Goal: Transaction & Acquisition: Purchase product/service

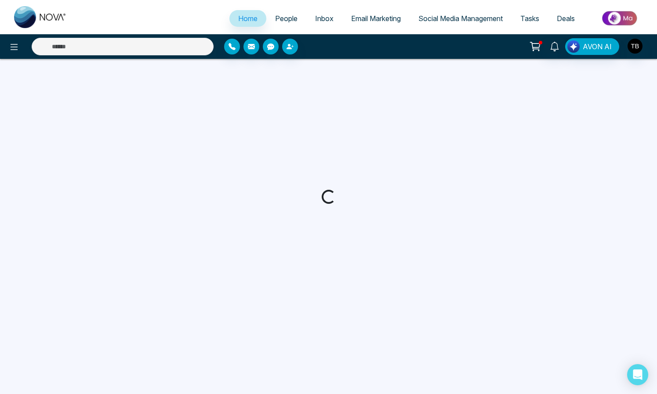
select select "*"
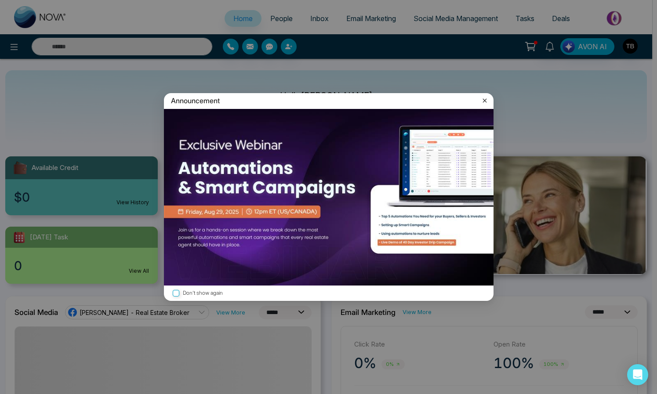
click at [483, 100] on icon at bounding box center [485, 101] width 4 height 4
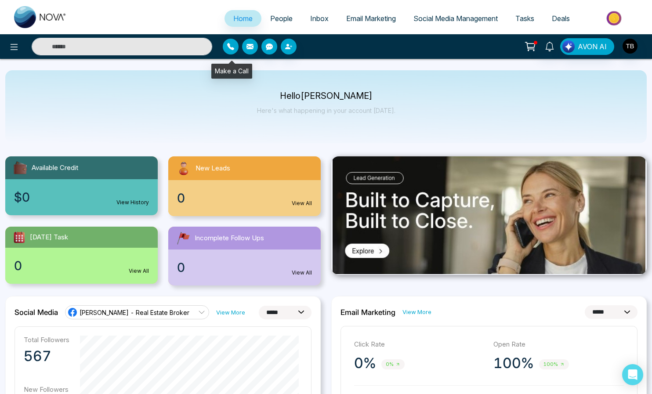
click at [229, 48] on icon "button" at bounding box center [230, 46] width 7 height 7
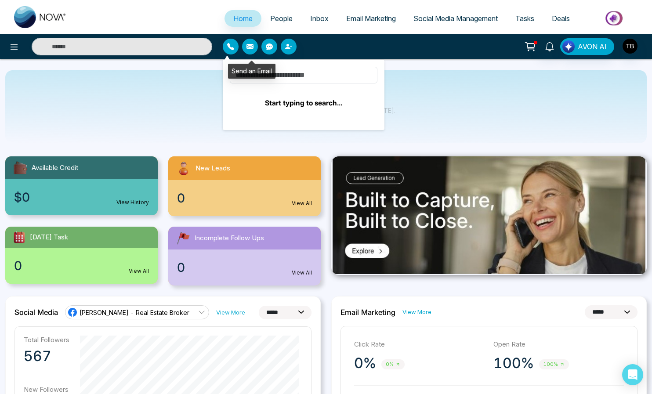
click at [254, 47] on icon "button" at bounding box center [250, 46] width 7 height 5
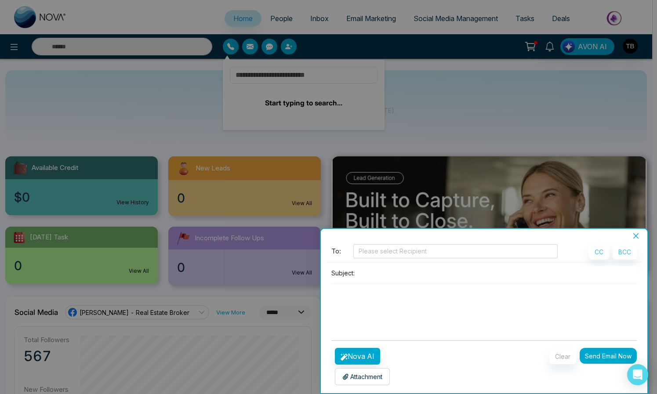
click at [638, 237] on icon "close" at bounding box center [635, 235] width 5 height 5
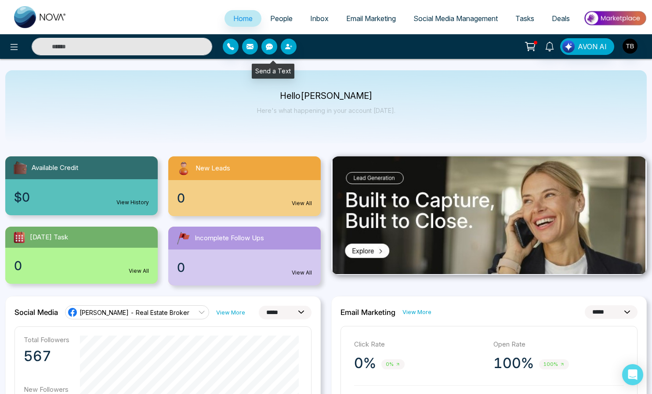
click at [271, 47] on icon "button" at bounding box center [269, 47] width 7 height 7
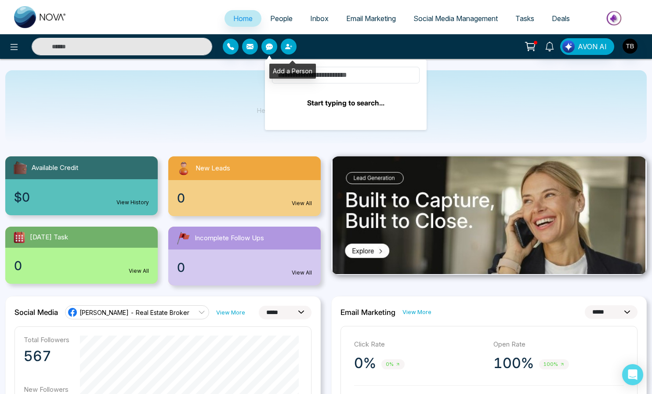
click at [294, 52] on button "button" at bounding box center [289, 47] width 16 height 16
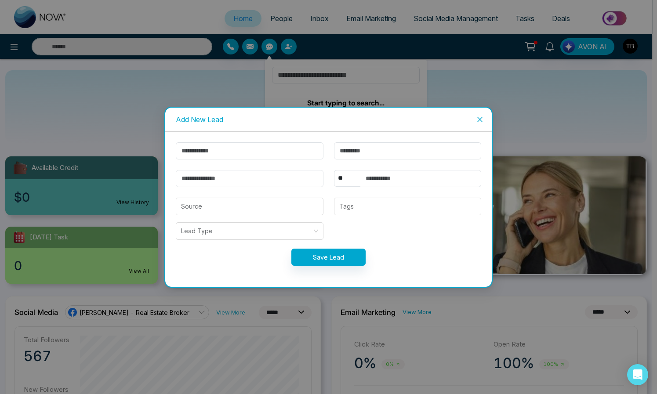
click at [480, 116] on icon "close" at bounding box center [479, 119] width 7 height 7
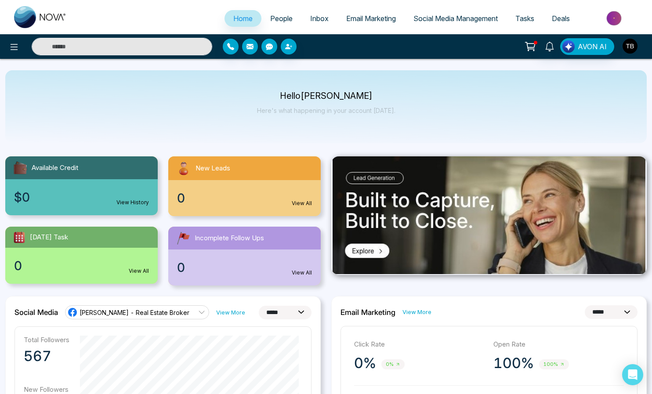
click at [627, 45] on img "button" at bounding box center [630, 46] width 15 height 15
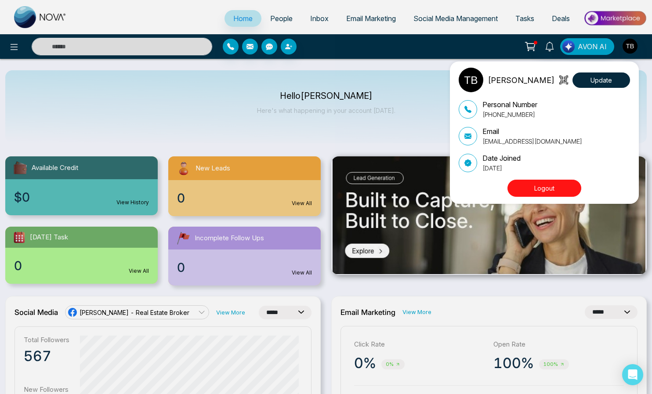
click at [442, 50] on div "[PERSON_NAME] Update Personal Number [PHONE_NUMBER] Email [EMAIL_ADDRESS][DOMAI…" at bounding box center [326, 197] width 652 height 394
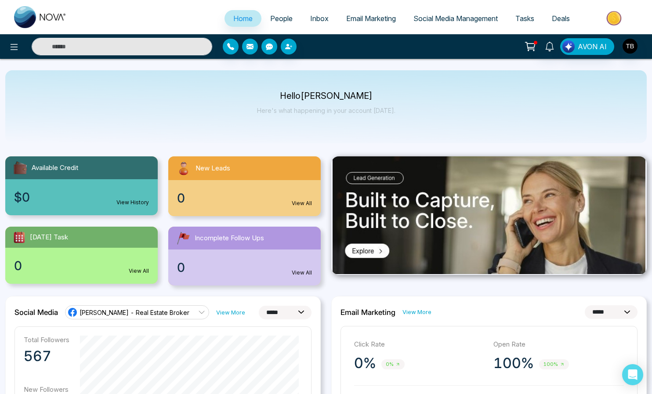
click at [383, 262] on img at bounding box center [489, 215] width 313 height 118
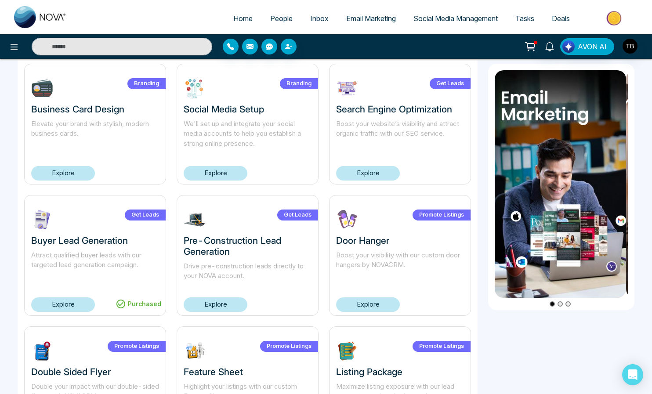
scroll to position [313, 0]
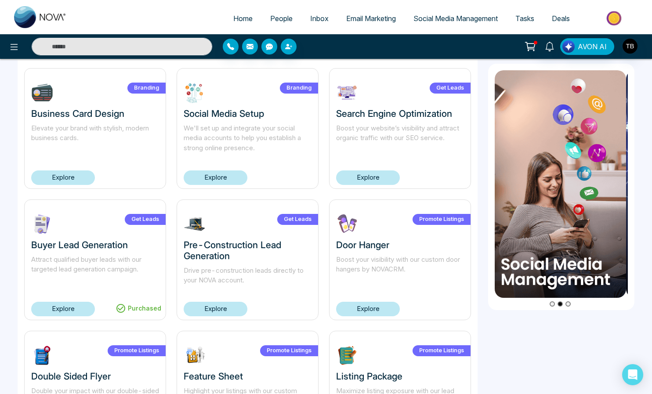
click at [84, 185] on link "Explore" at bounding box center [63, 178] width 64 height 15
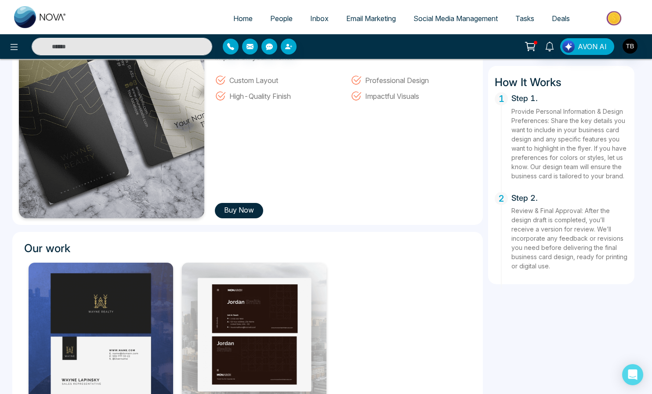
scroll to position [183, 0]
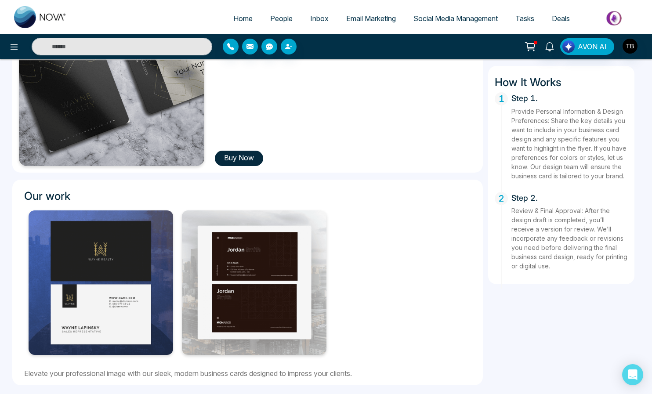
click at [244, 152] on button "Buy Now" at bounding box center [239, 158] width 48 height 15
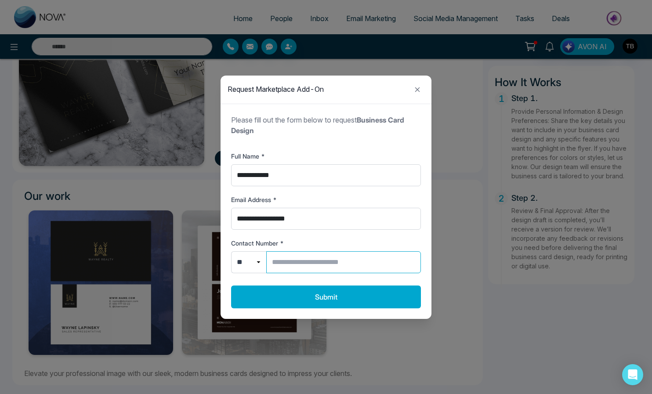
click at [335, 273] on input "Contact Number *" at bounding box center [343, 262] width 155 height 22
type input "**********"
click at [414, 84] on icon "Close modal" at bounding box center [417, 89] width 11 height 11
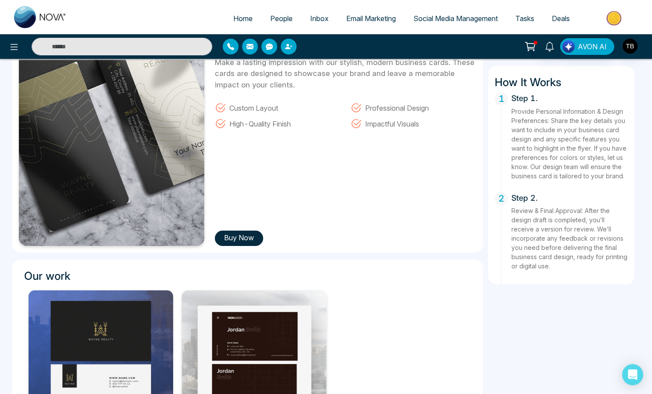
scroll to position [0, 0]
